Goal: Task Accomplishment & Management: Manage account settings

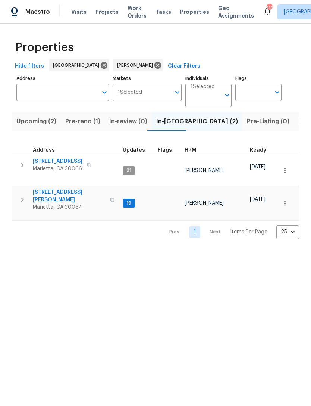
click at [73, 188] on span "3526 W Hampton Dr NW" at bounding box center [69, 195] width 73 height 15
click at [299, 121] on span "Listed (13)" at bounding box center [314, 121] width 31 height 10
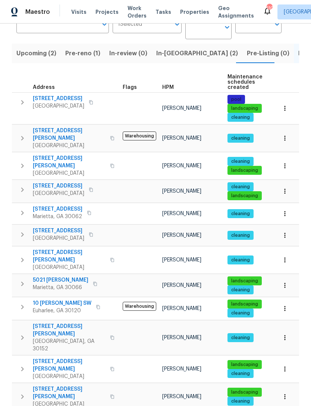
click at [91, 211] on icon "button" at bounding box center [89, 213] width 4 height 4
click at [94, 208] on button "button" at bounding box center [89, 213] width 9 height 10
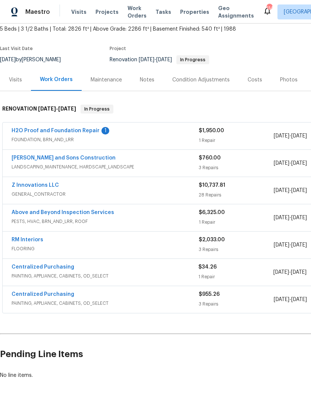
scroll to position [44, 0]
click at [50, 132] on link "H2O Proof and Foundation Repair" at bounding box center [56, 130] width 88 height 5
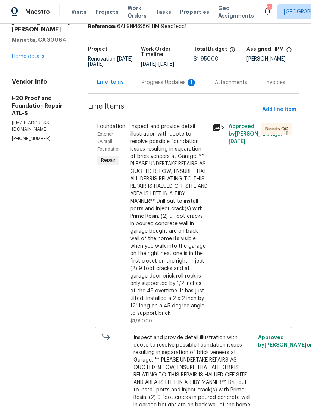
scroll to position [33, 0]
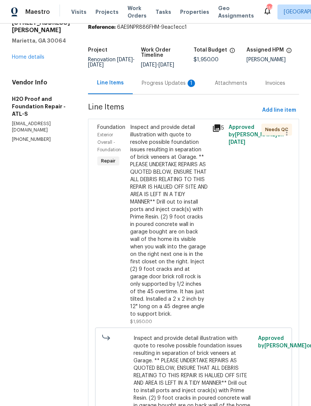
click at [97, 135] on div "Exterior Overall - Foundation" at bounding box center [111, 142] width 28 height 22
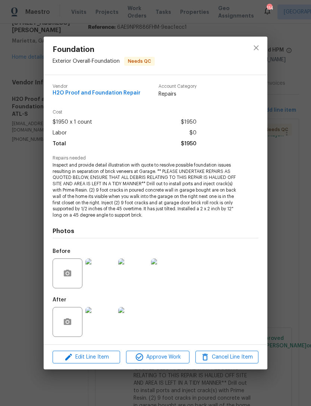
click at [105, 273] on img at bounding box center [100, 273] width 30 height 30
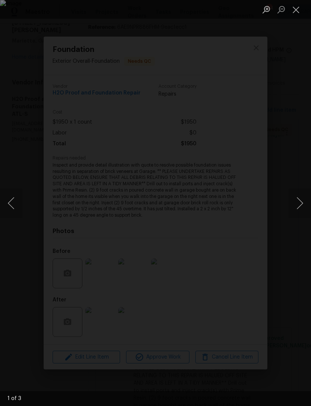
click at [298, 203] on button "Next image" at bounding box center [300, 203] width 22 height 30
click at [294, 52] on div "Lightbox" at bounding box center [155, 203] width 311 height 406
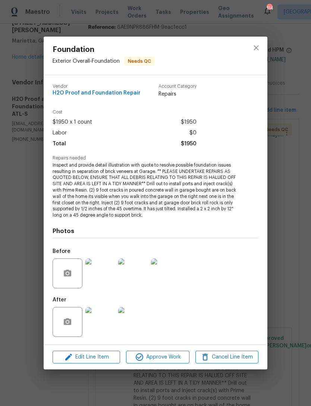
click at [99, 325] on img at bounding box center [100, 322] width 30 height 30
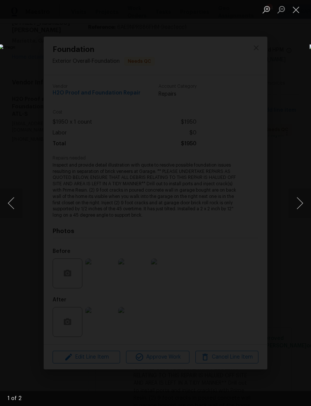
click at [297, 205] on button "Next image" at bounding box center [300, 203] width 22 height 30
click at [294, 203] on button "Next image" at bounding box center [300, 203] width 22 height 30
click at [297, 203] on button "Next image" at bounding box center [300, 203] width 22 height 30
click at [301, 9] on button "Close lightbox" at bounding box center [296, 9] width 15 height 13
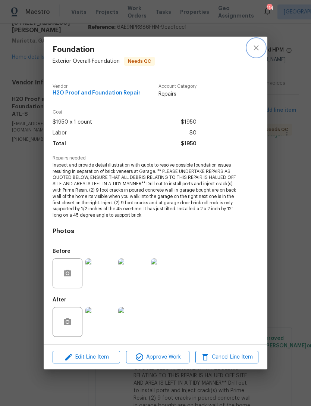
click at [256, 47] on icon "close" at bounding box center [256, 47] width 9 height 9
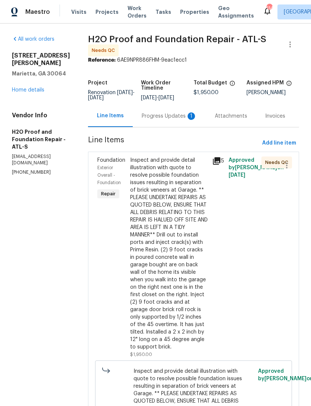
scroll to position [0, 0]
click at [142, 116] on div "Progress Updates 1" at bounding box center [169, 115] width 55 height 7
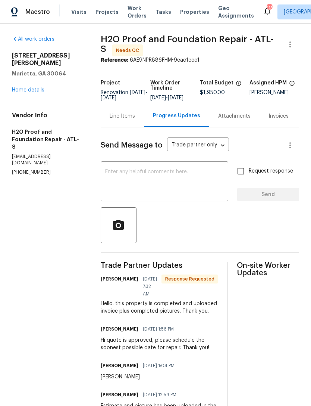
click at [179, 186] on textarea at bounding box center [164, 182] width 119 height 26
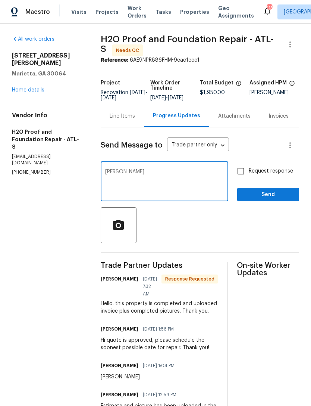
type textarea "Ty"
click at [241, 178] on input "Request response" at bounding box center [241, 171] width 16 height 16
checkbox input "true"
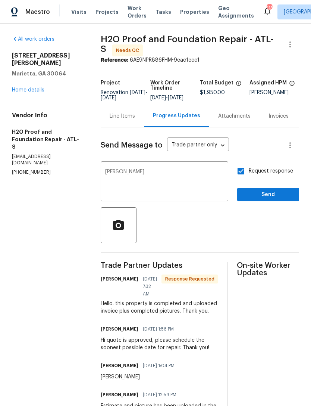
click at [134, 179] on textarea "Ty" at bounding box center [164, 182] width 119 height 26
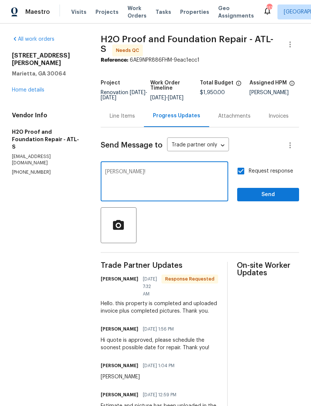
type textarea "Ty!"
click at [271, 199] on span "Send" at bounding box center [268, 194] width 50 height 9
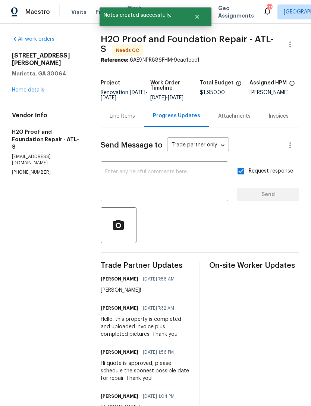
click at [35, 87] on link "Home details" at bounding box center [28, 89] width 32 height 5
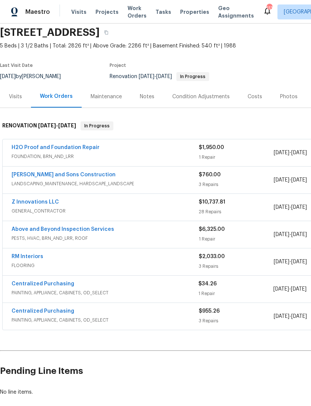
scroll to position [28, 0]
click at [142, 97] on div "Notes" at bounding box center [147, 96] width 15 height 7
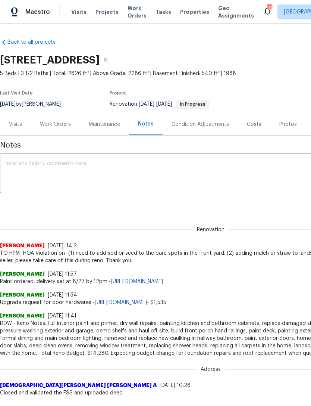
click at [74, 165] on textarea at bounding box center [210, 174] width 413 height 26
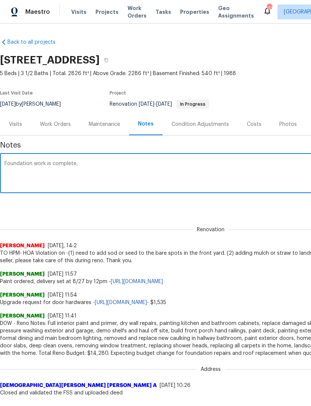
type textarea "Foundation work is complete,"
click at [59, 130] on div "Work Orders" at bounding box center [55, 124] width 49 height 22
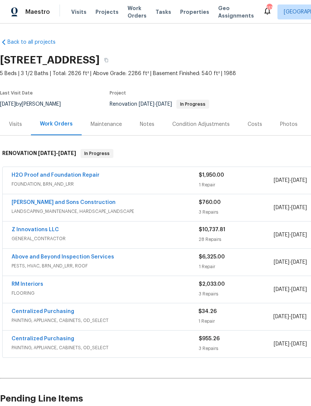
click at [137, 178] on div "H2O Proof and Foundation Repair" at bounding box center [105, 175] width 187 height 9
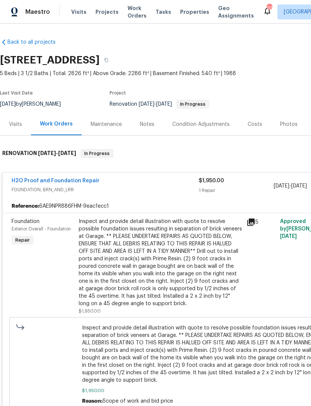
click at [13, 122] on div "Visits" at bounding box center [15, 124] width 13 height 7
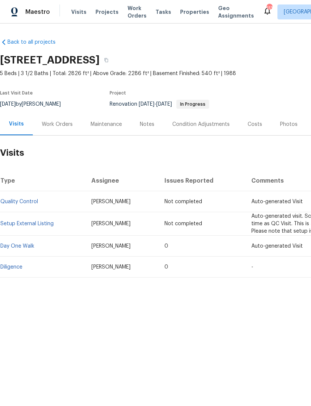
click at [83, 12] on span "Visits" at bounding box center [78, 11] width 15 height 7
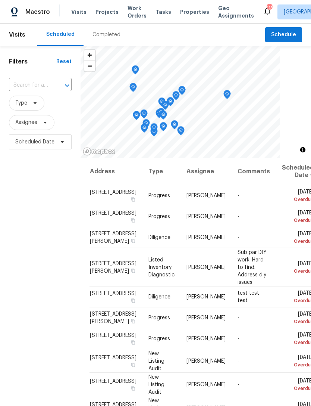
click at [38, 87] on input "text" at bounding box center [30, 85] width 42 height 12
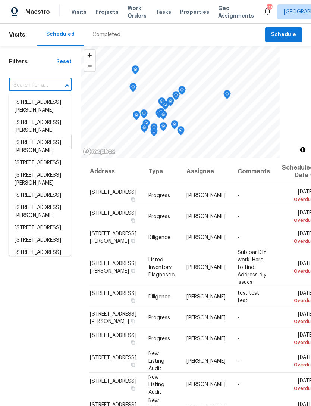
click at [33, 82] on input "text" at bounding box center [30, 85] width 42 height 12
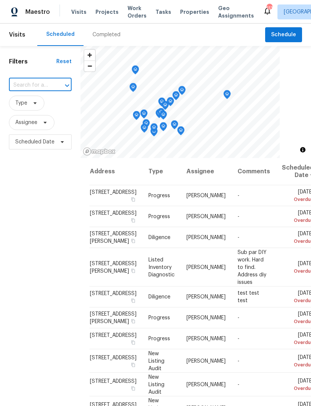
paste input "2252 Carefree Cir # 3 Marietta GA 30062"
type input "2252 Carefree Cir # 3"
click at [56, 207] on div "Filters Reset 2252 Carefree Cir # 3 ​ Type Assignee Scheduled Date" at bounding box center [40, 264] width 81 height 437
click at [46, 127] on span "Assignee" at bounding box center [32, 122] width 46 height 15
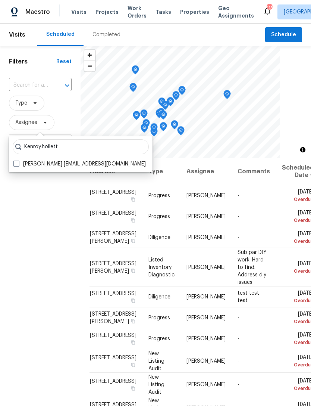
type input "Kenroy.hoilett"
click at [19, 164] on label "Kenroy Hoilett kenroy.hoilett@opendoor.com" at bounding box center [79, 163] width 132 height 7
click at [18, 164] on input "Kenroy Hoilett kenroy.hoilett@opendoor.com" at bounding box center [15, 162] width 5 height 5
checkbox input "true"
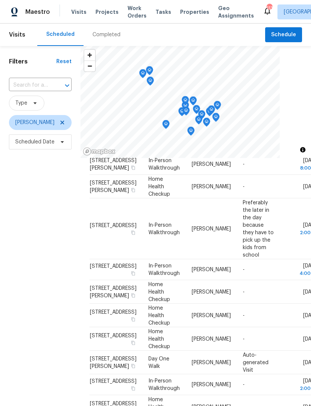
scroll to position [450, 0]
click at [0, 0] on icon at bounding box center [0, 0] width 0 height 0
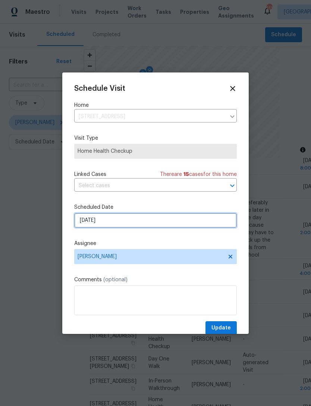
click at [127, 218] on input "9/9/2025" at bounding box center [155, 220] width 163 height 15
select select "8"
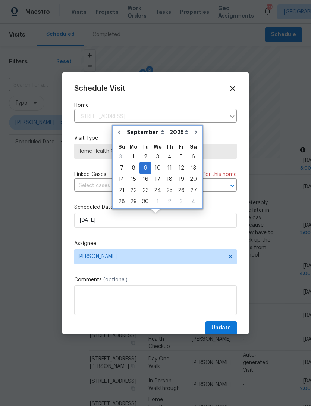
click at [119, 133] on icon "Go to previous month" at bounding box center [119, 132] width 2 height 4
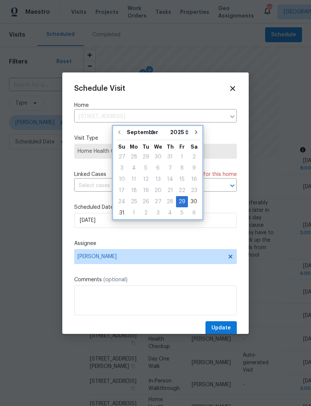
type input "8/29/2025"
select select "7"
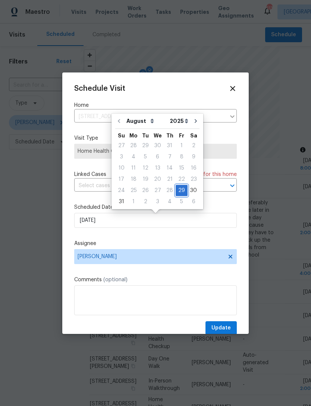
click at [182, 190] on div "29" at bounding box center [182, 190] width 12 height 10
click at [180, 191] on div "29" at bounding box center [182, 190] width 12 height 10
click at [160, 236] on div "Schedule Visit Home 2252 Carefree Cir # 3, Marietta, GA 30062 ​ Visit Type Home…" at bounding box center [155, 209] width 163 height 250
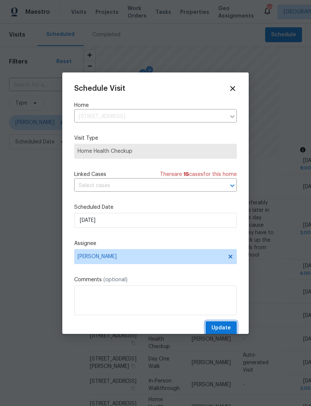
click at [227, 328] on span "Update" at bounding box center [221, 327] width 19 height 9
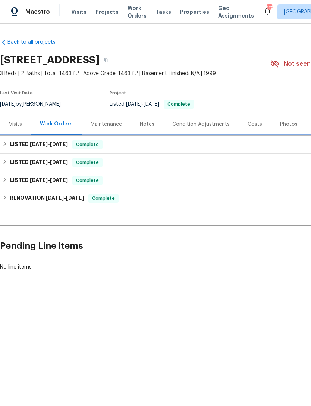
click at [76, 149] on div "LISTED [DATE] - [DATE] Complete" at bounding box center [211, 144] width 422 height 18
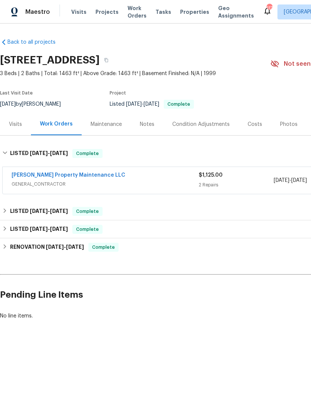
click at [153, 184] on span "GENERAL_CONTRACTOR" at bounding box center [105, 183] width 187 height 7
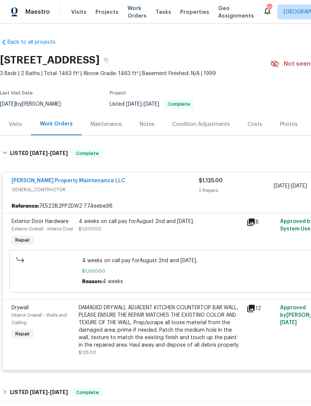
click at [152, 182] on div "[PERSON_NAME] Property Maintenance LLC" at bounding box center [105, 181] width 187 height 9
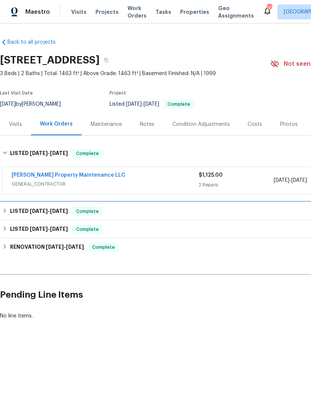
click at [135, 212] on div "LISTED [DATE] - [DATE] Complete" at bounding box center [210, 211] width 417 height 9
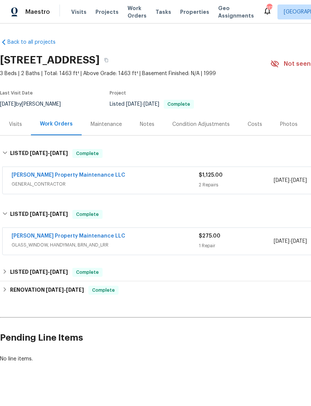
click at [151, 125] on div "Notes" at bounding box center [147, 124] width 15 height 7
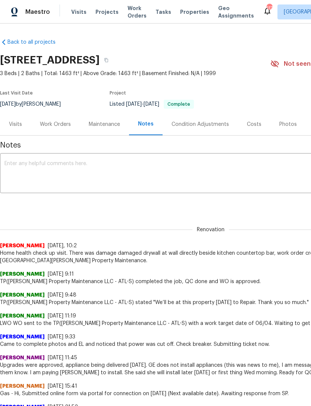
click at [19, 125] on div "Visits" at bounding box center [15, 124] width 13 height 7
